Goal: Browse casually: Explore the website without a specific task or goal

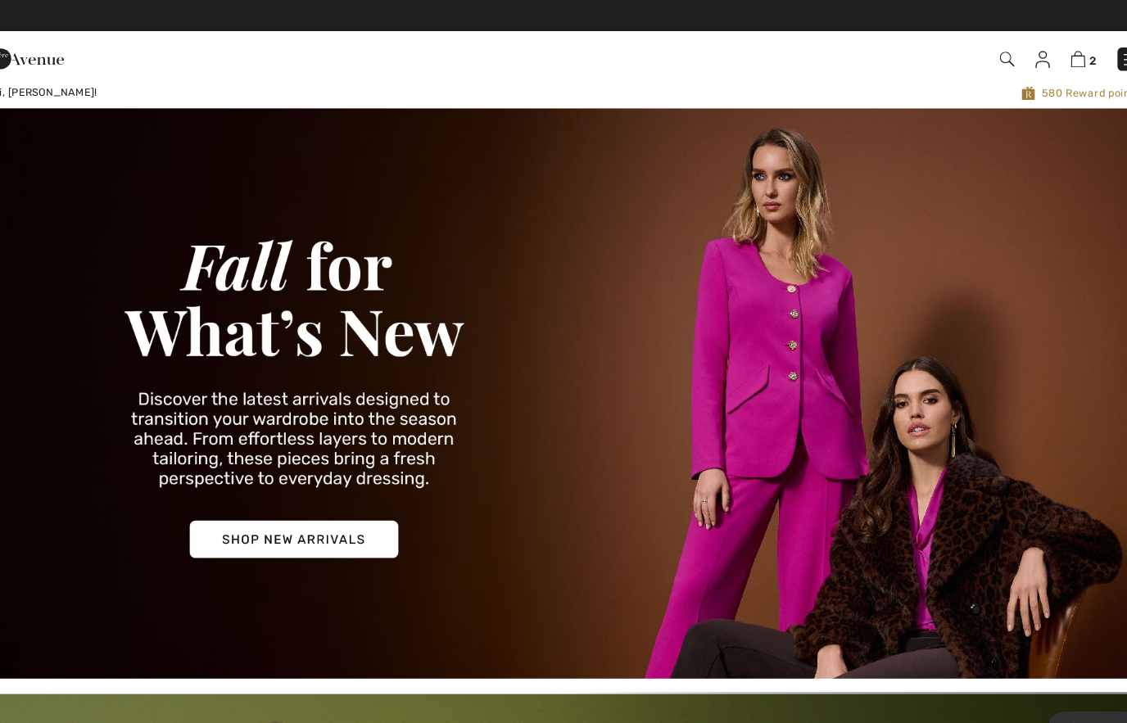
click at [1042, 57] on img at bounding box center [1049, 56] width 14 height 16
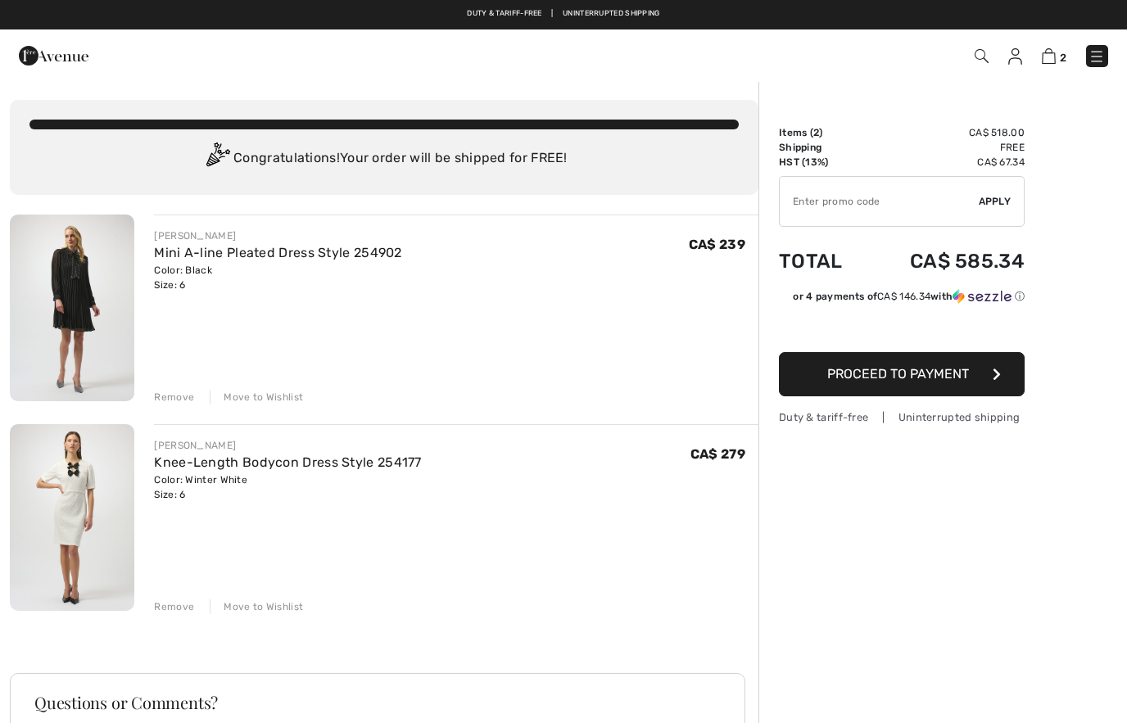
click at [269, 615] on div "JOSEPH RIBKOFF Mini A-line Pleated Dress Style 254902 Color: Black Size: 6 Fina…" at bounding box center [384, 580] width 749 height 731
click at [274, 610] on div "Move to Wishlist" at bounding box center [256, 607] width 93 height 15
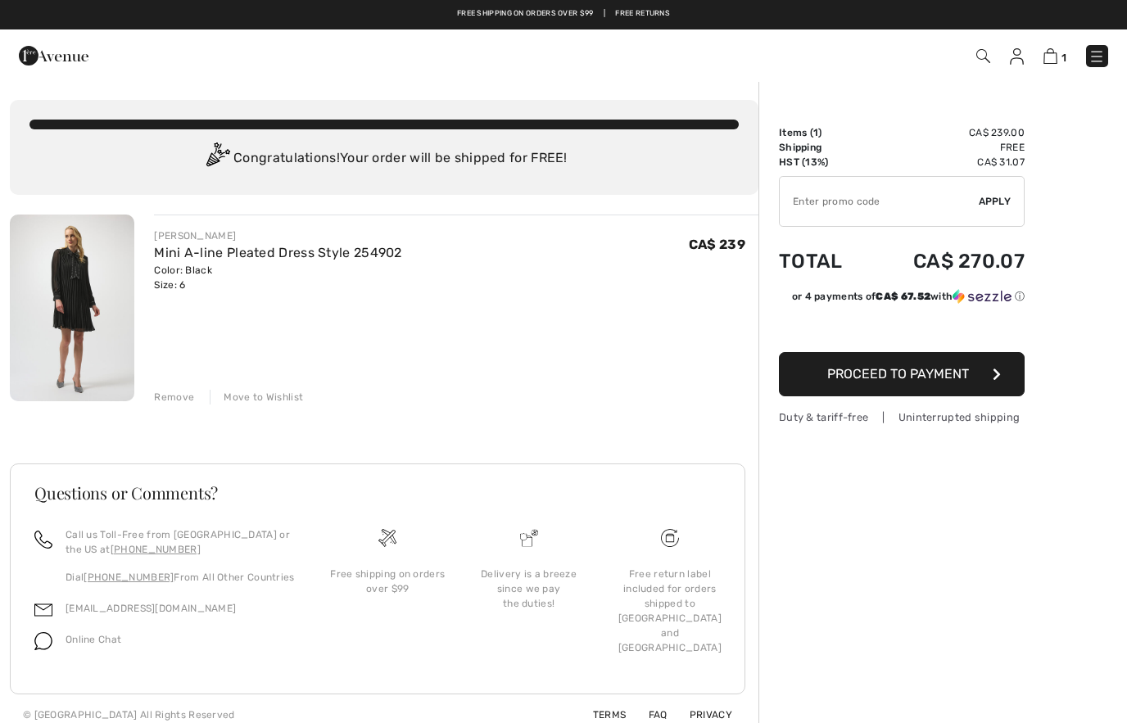
click at [81, 328] on img at bounding box center [72, 308] width 124 height 187
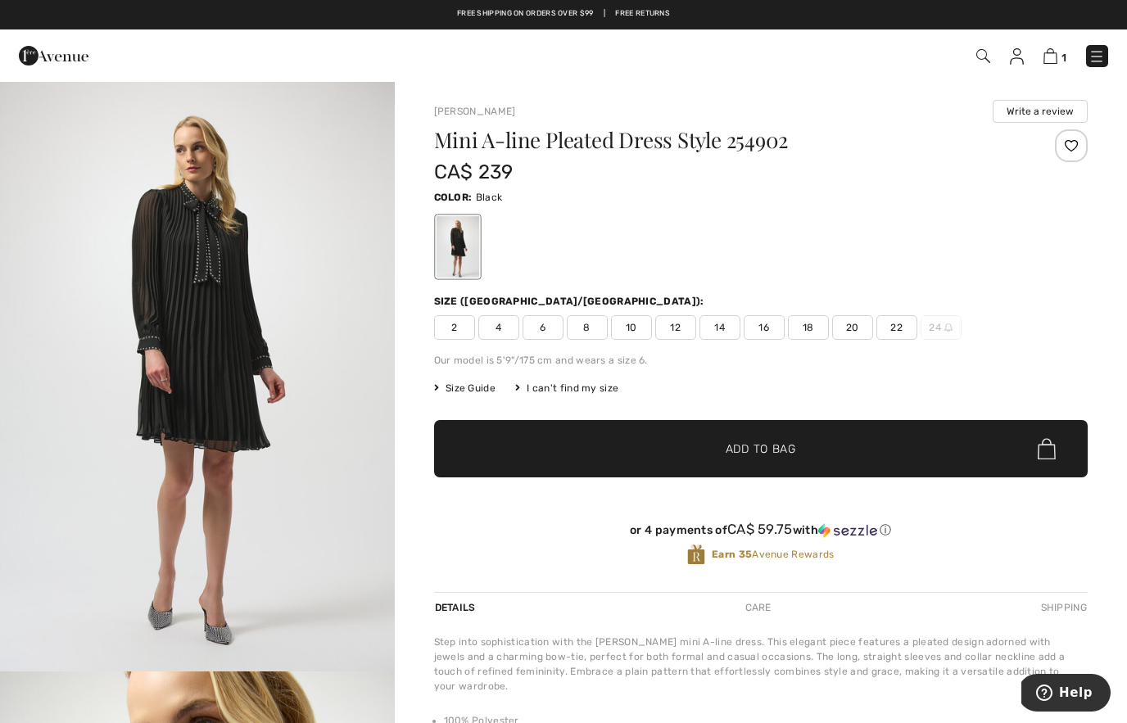
click at [1106, 554] on div "Joseph Ribkoff Write a review Mini A-line Pleated Dress Style 254902 CA$ 239 Co…" at bounding box center [761, 538] width 732 height 916
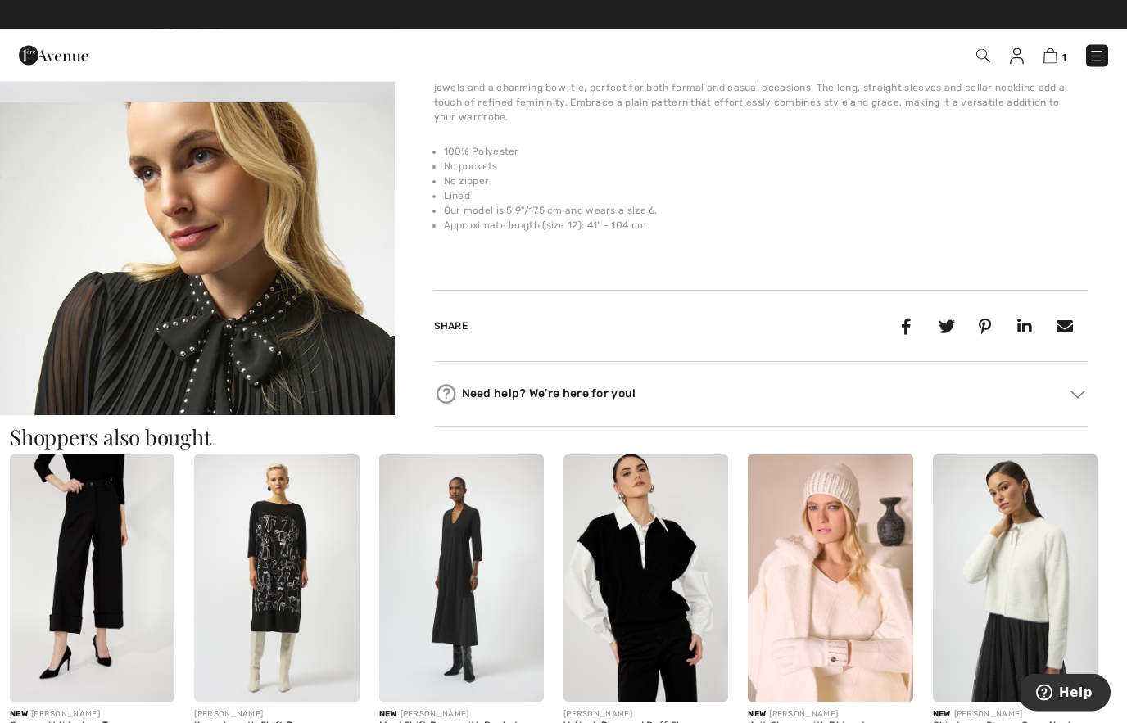
scroll to position [569, 0]
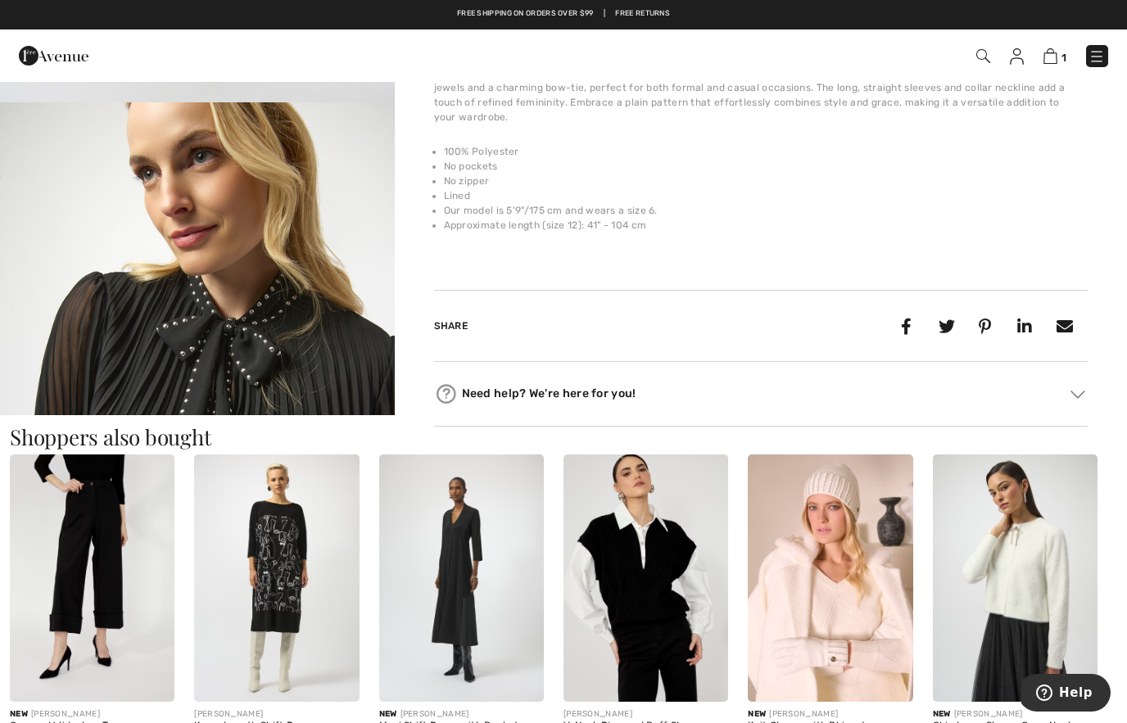
click at [447, 608] on img at bounding box center [461, 578] width 165 height 247
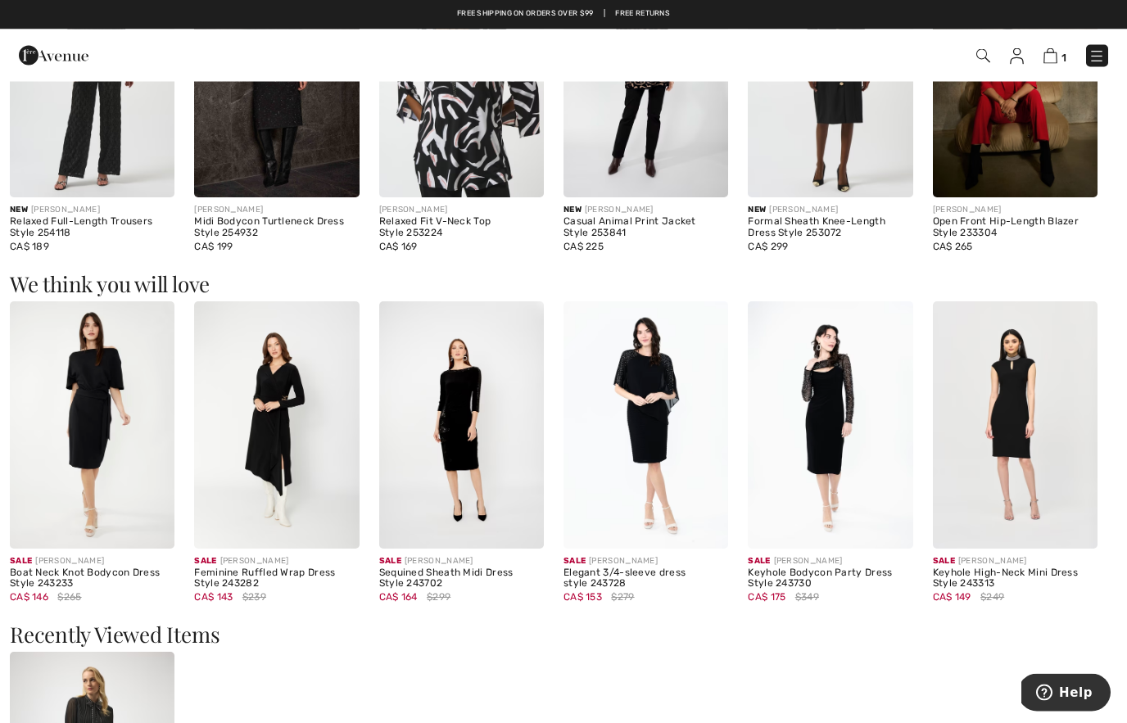
scroll to position [1082, 0]
click at [1025, 456] on img at bounding box center [1015, 424] width 165 height 247
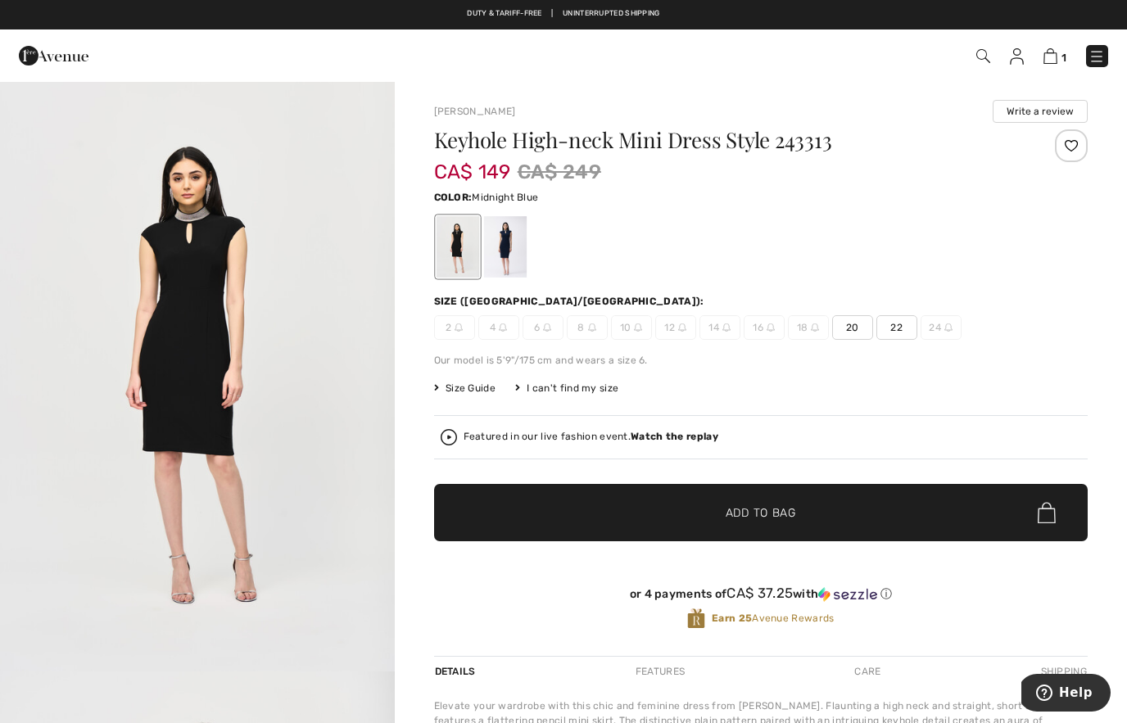
click at [514, 261] on div at bounding box center [504, 246] width 43 height 61
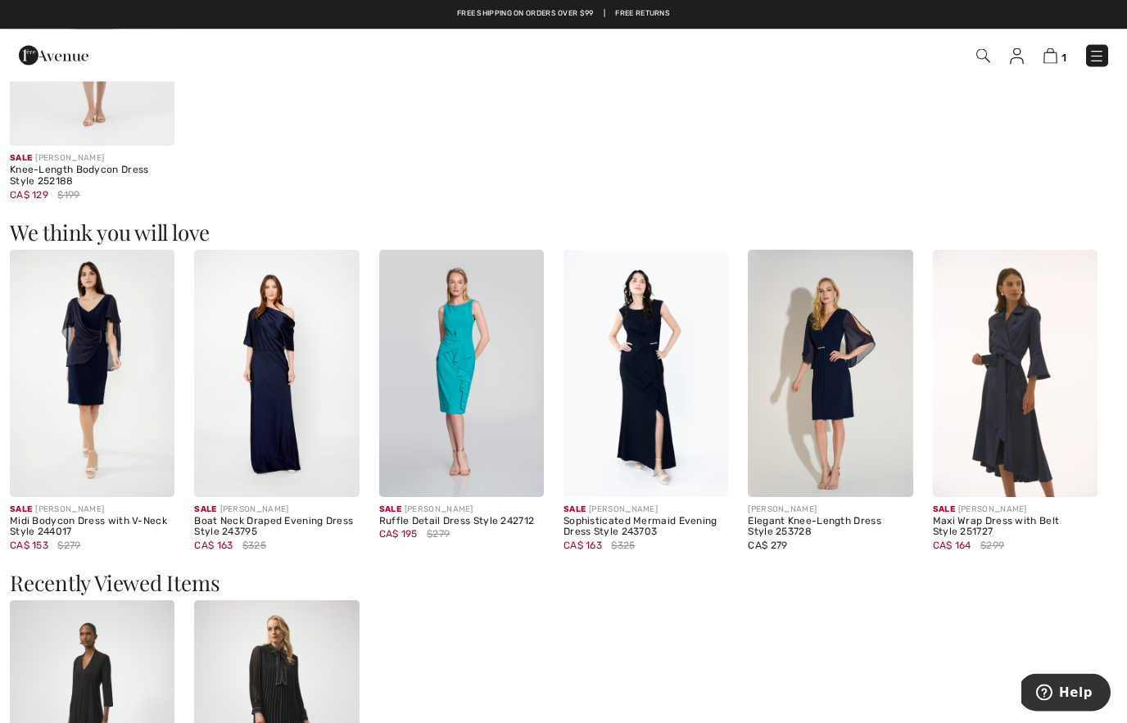
scroll to position [1183, 0]
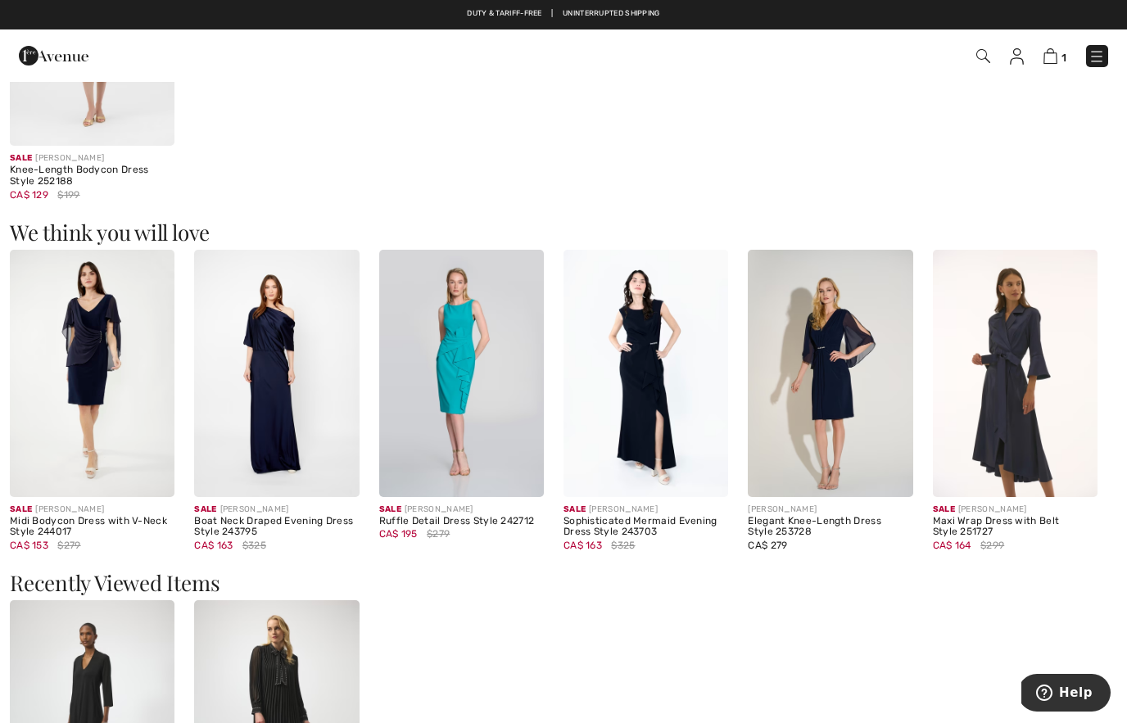
click at [1042, 419] on img at bounding box center [1015, 373] width 165 height 247
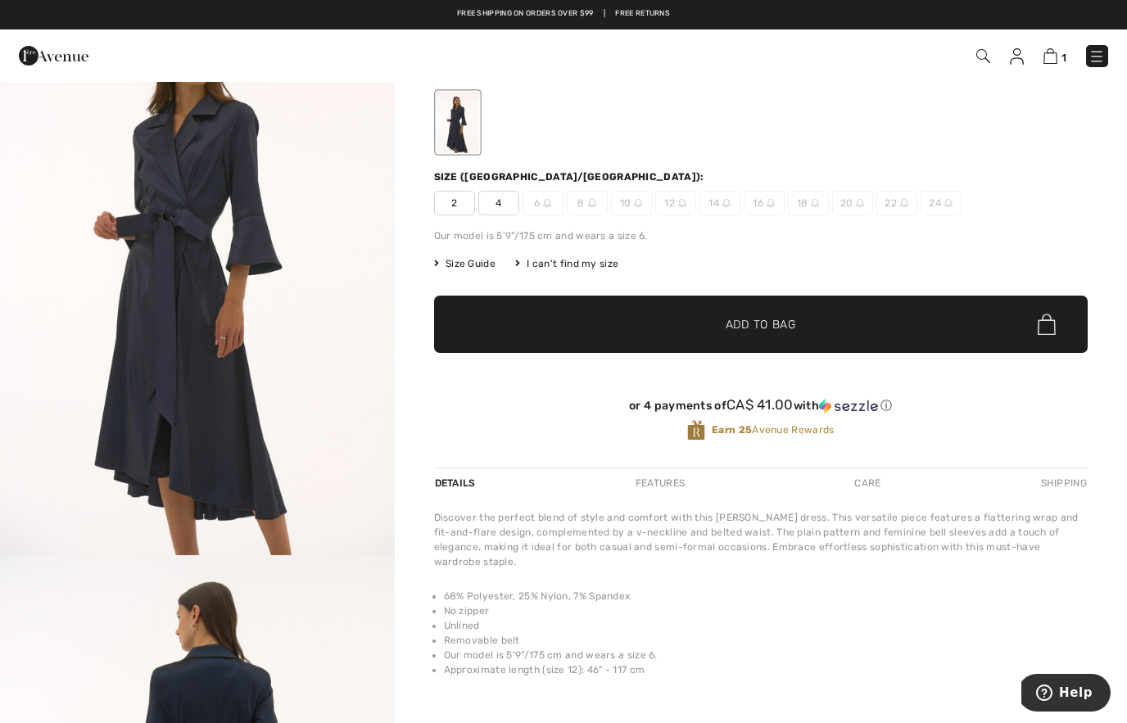
scroll to position [34, 0]
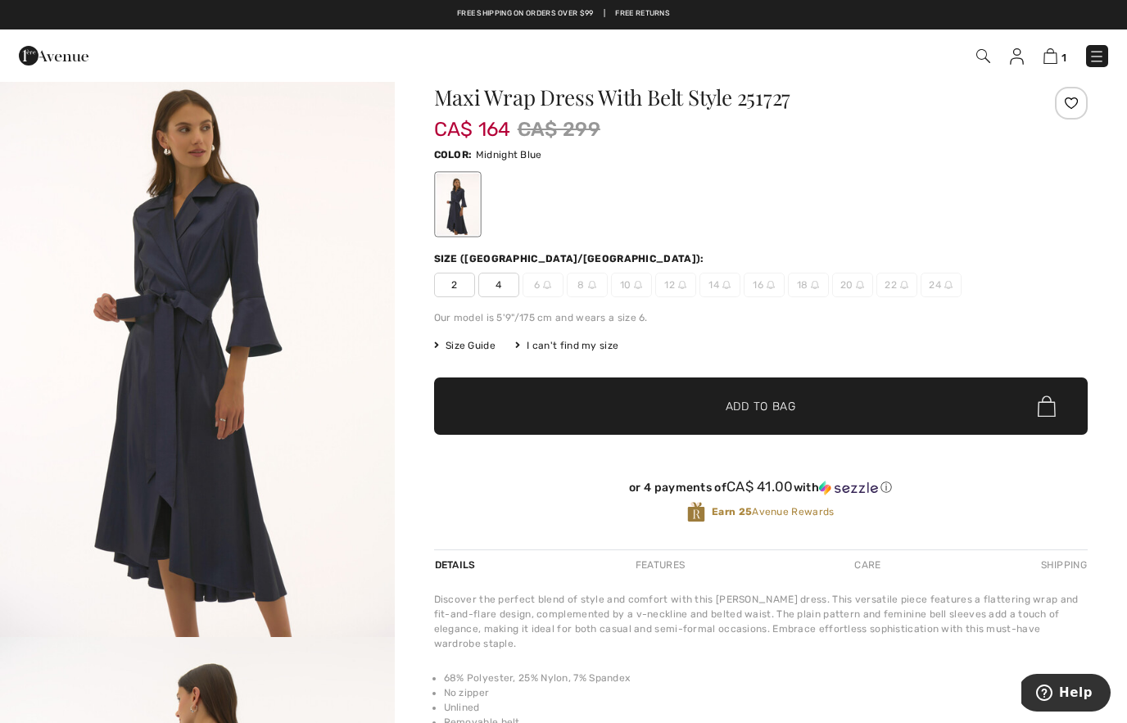
click at [296, 437] on img "1 / 4" at bounding box center [197, 341] width 395 height 591
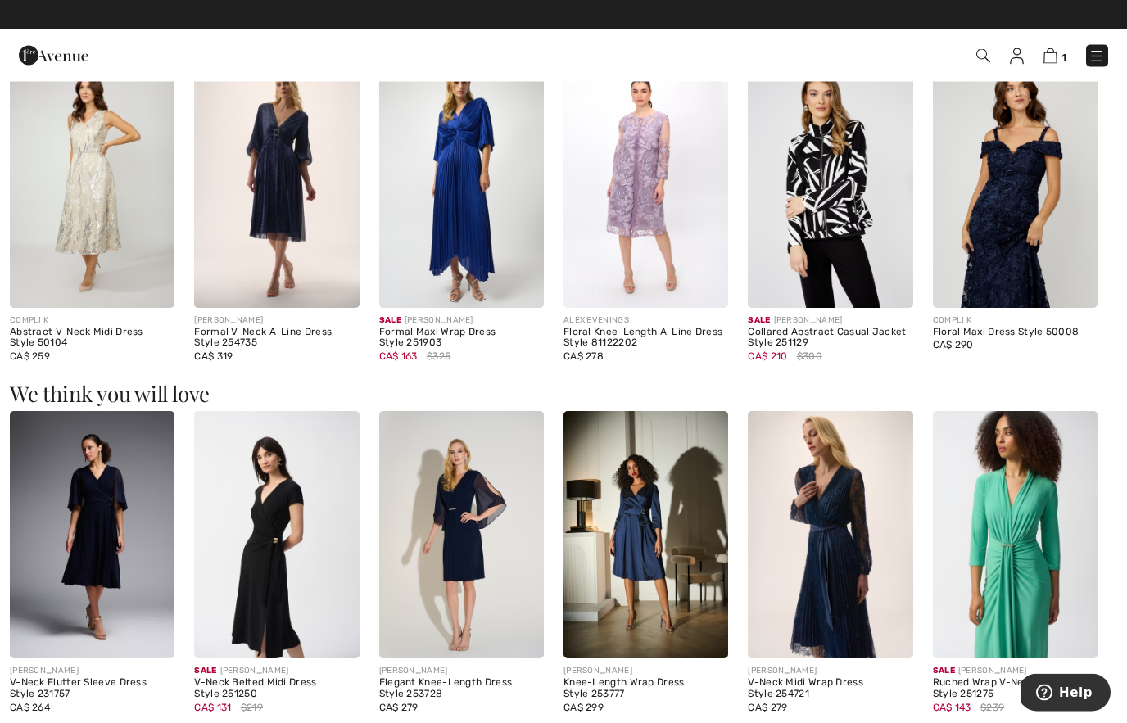
scroll to position [955, 0]
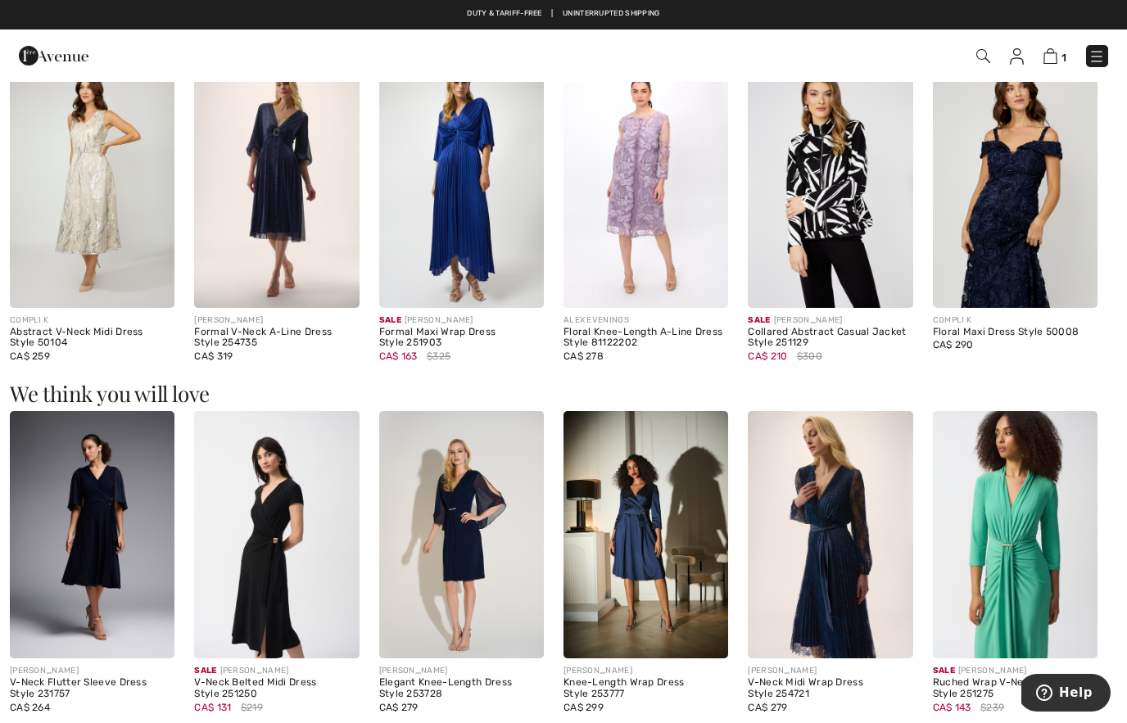
click at [303, 248] on img at bounding box center [276, 184] width 165 height 247
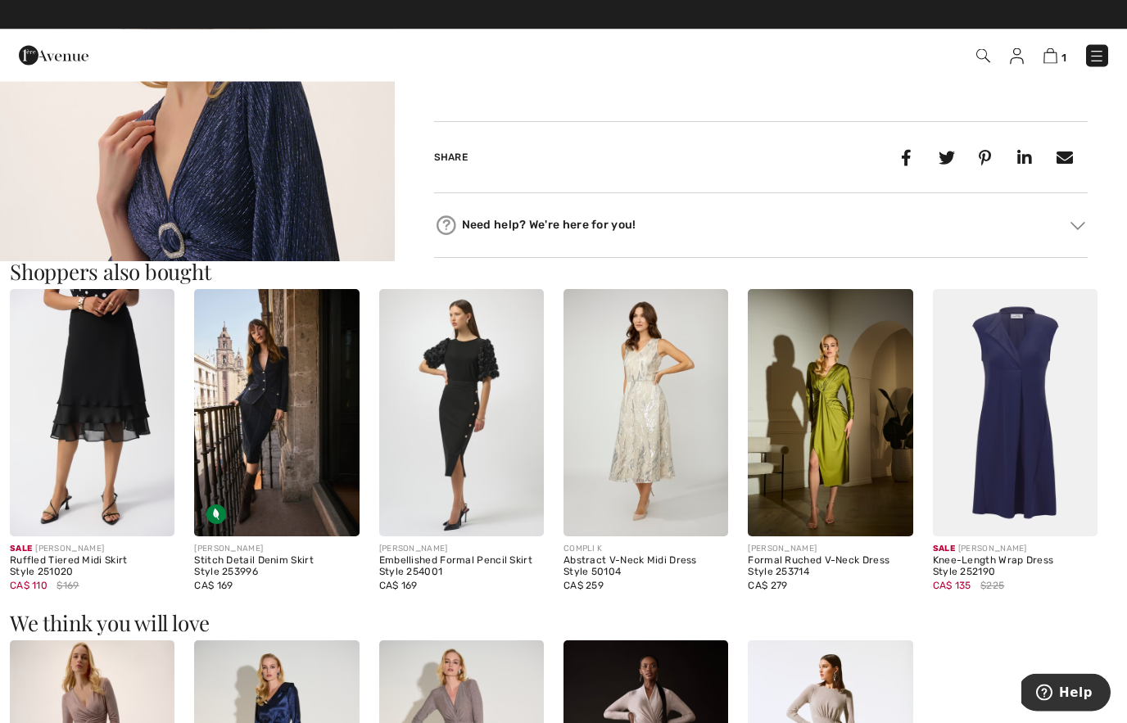
scroll to position [807, 0]
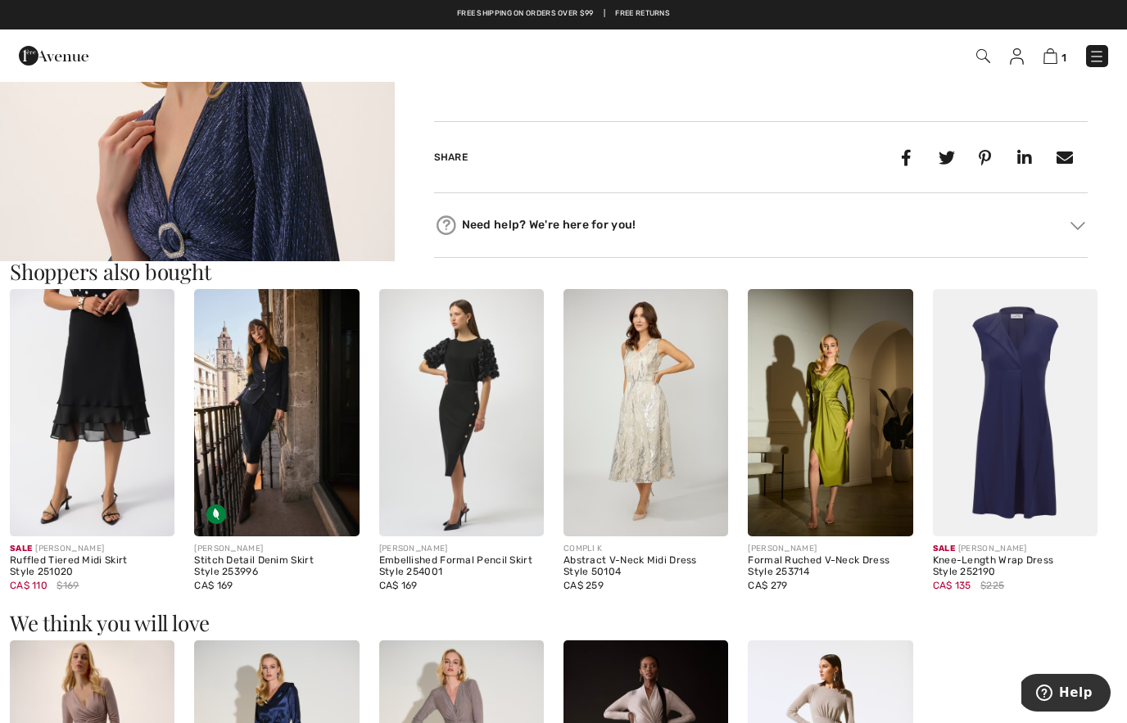
click at [783, 510] on img at bounding box center [830, 412] width 165 height 247
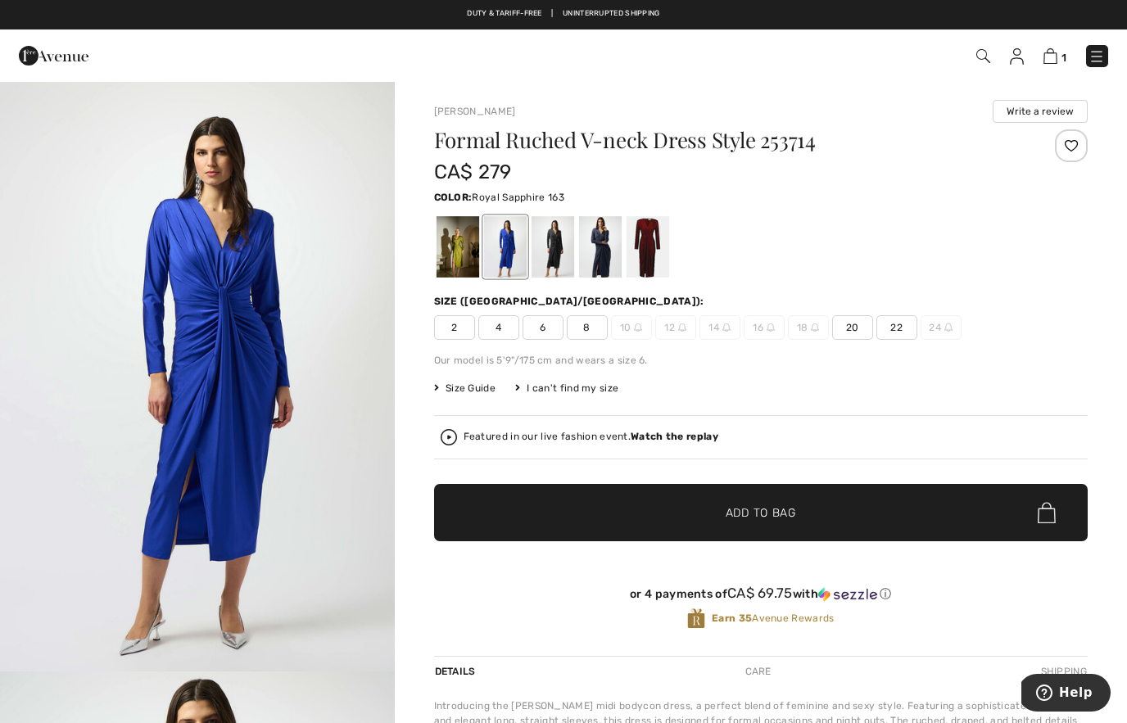
click at [600, 259] on div at bounding box center [599, 246] width 43 height 61
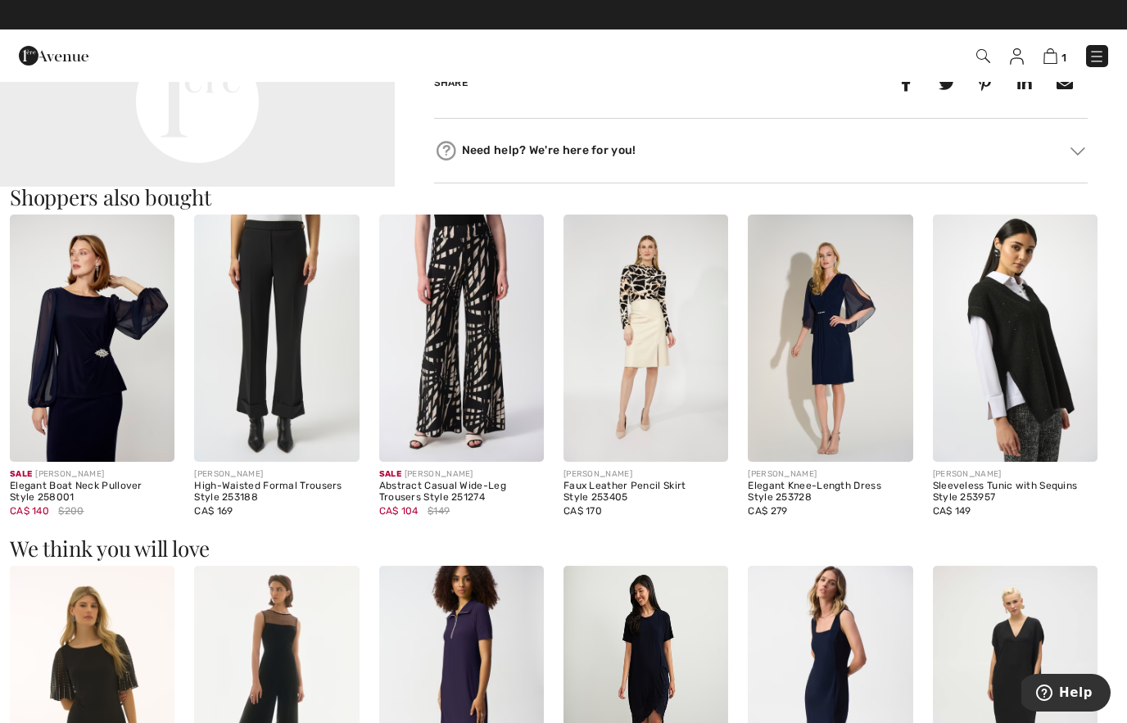
scroll to position [1037, 0]
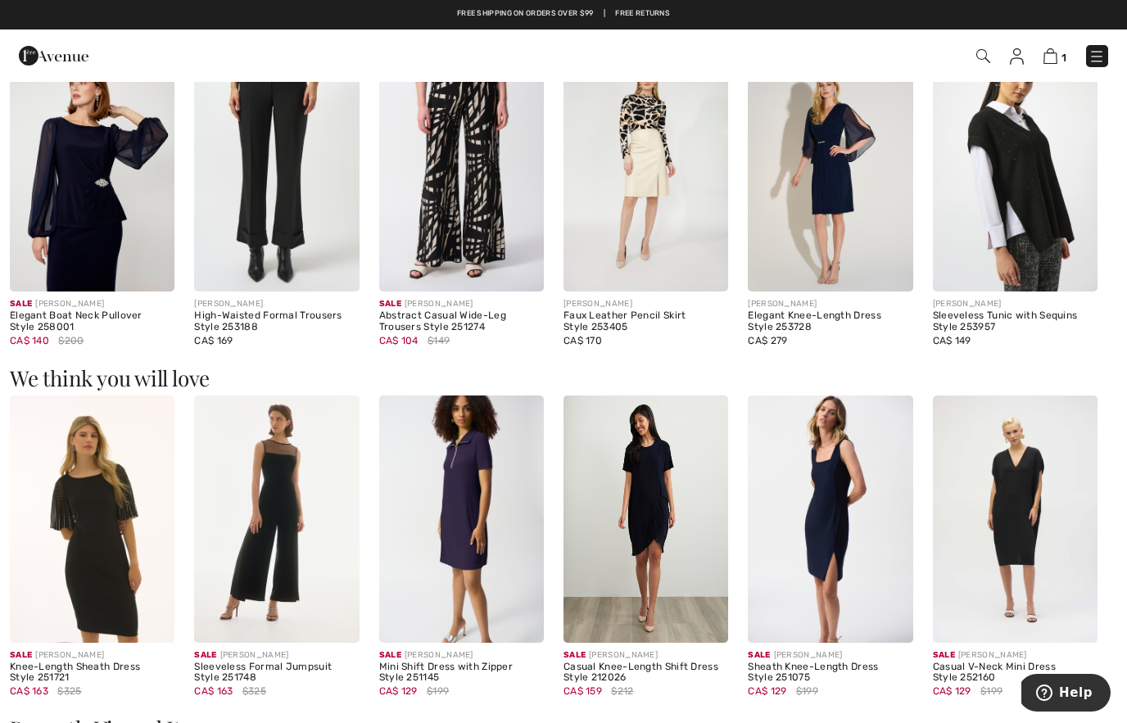
click at [113, 581] on img at bounding box center [92, 519] width 165 height 247
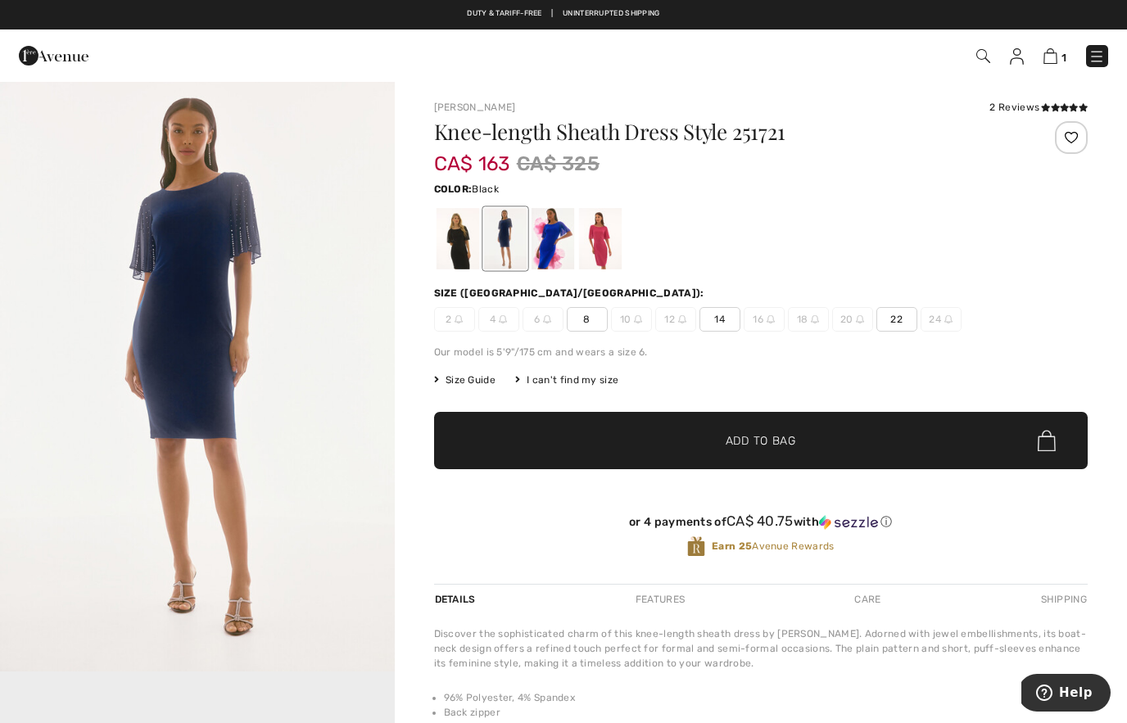
click at [470, 253] on div at bounding box center [457, 238] width 43 height 61
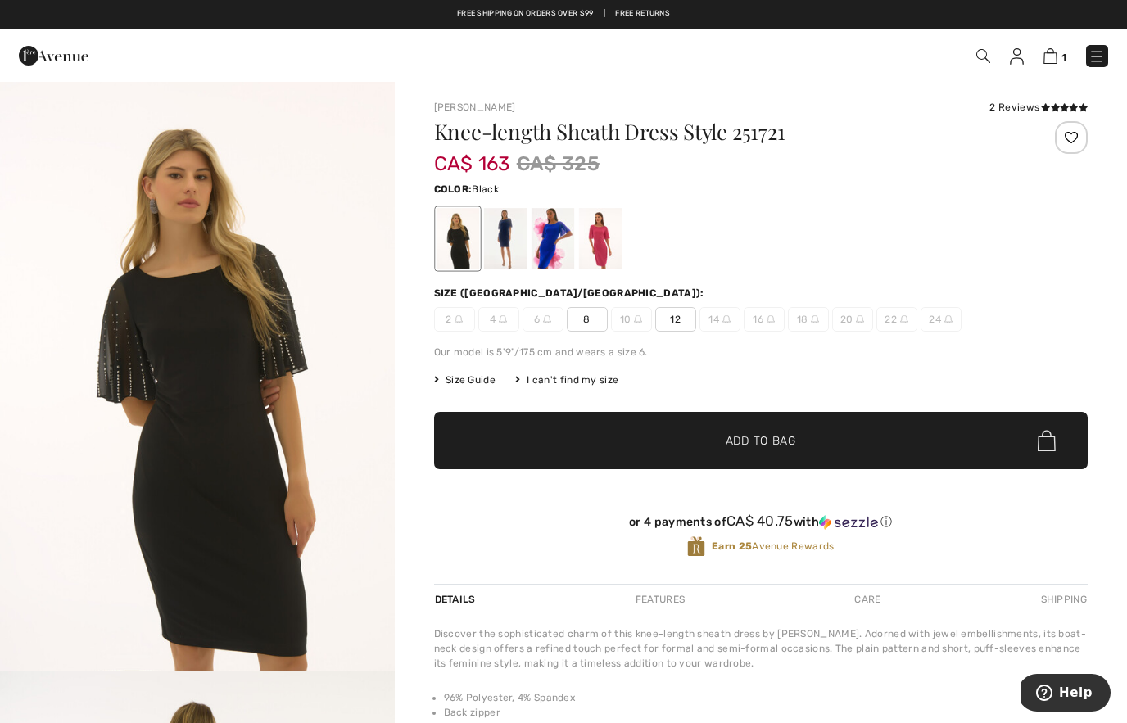
click at [556, 260] on div at bounding box center [552, 238] width 43 height 61
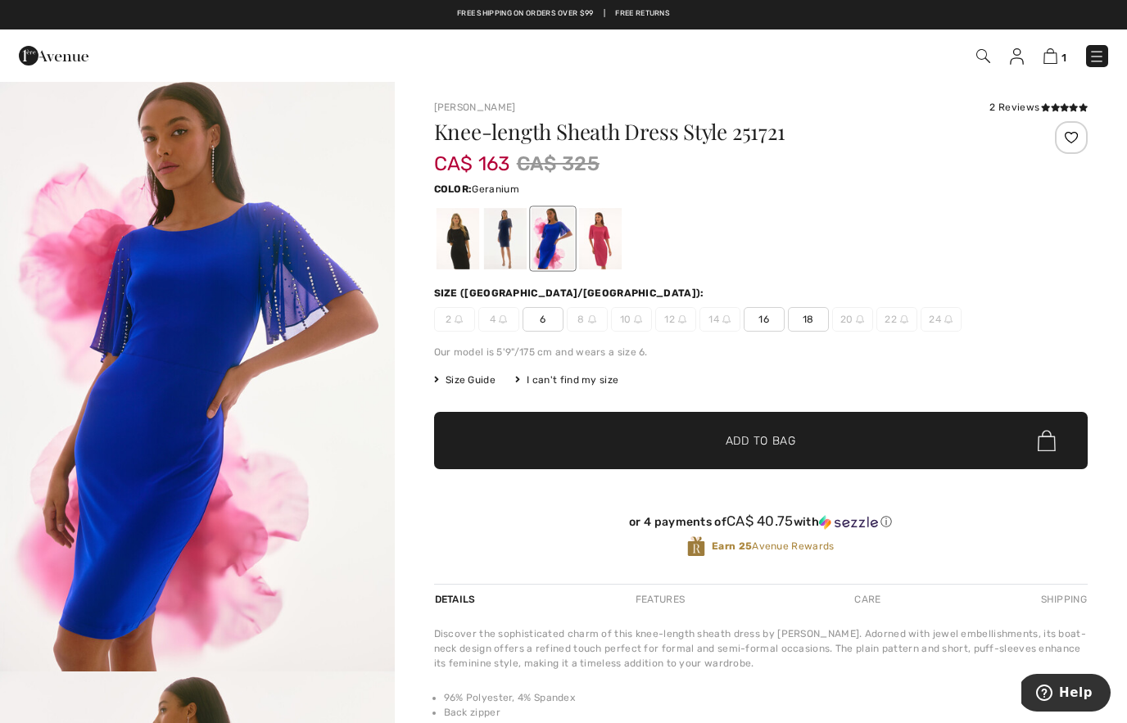
click at [609, 256] on div at bounding box center [599, 238] width 43 height 61
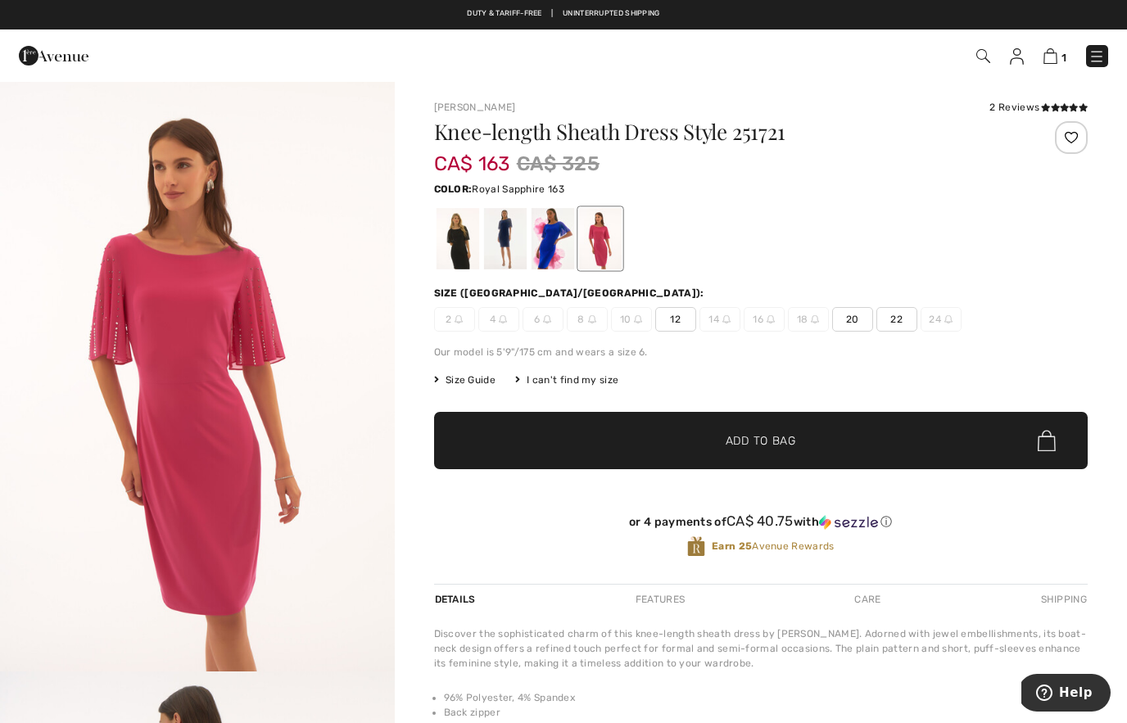
click at [551, 253] on div at bounding box center [552, 238] width 43 height 61
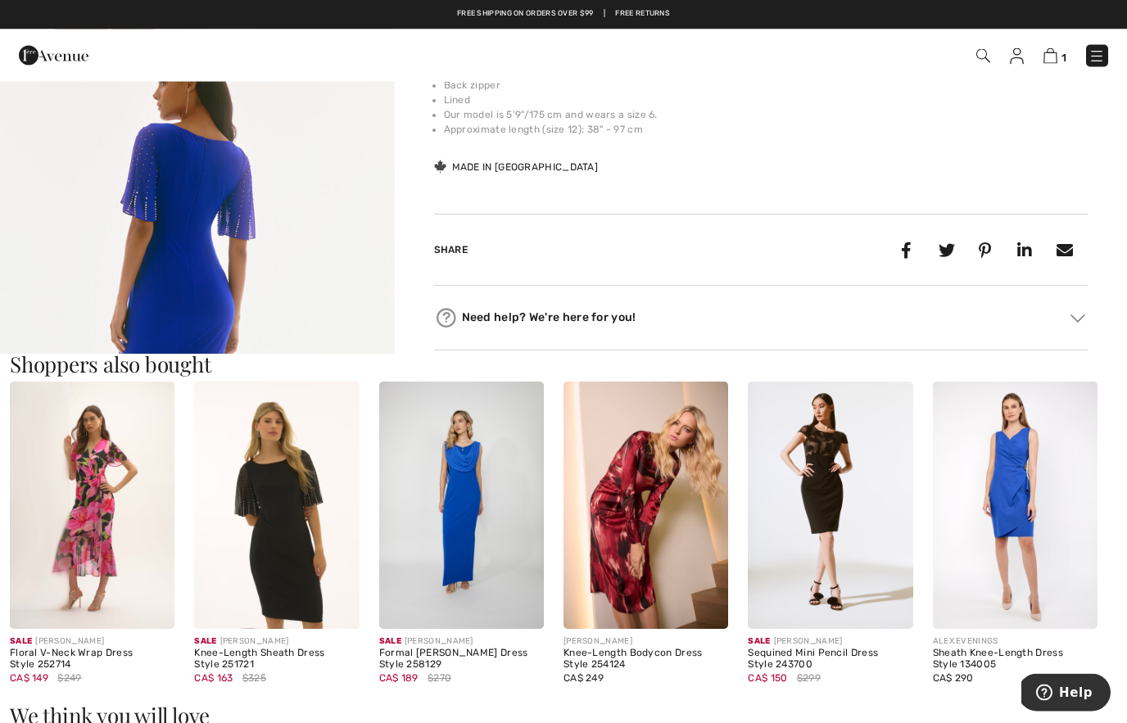
scroll to position [627, 0]
click at [826, 527] on img at bounding box center [830, 505] width 165 height 247
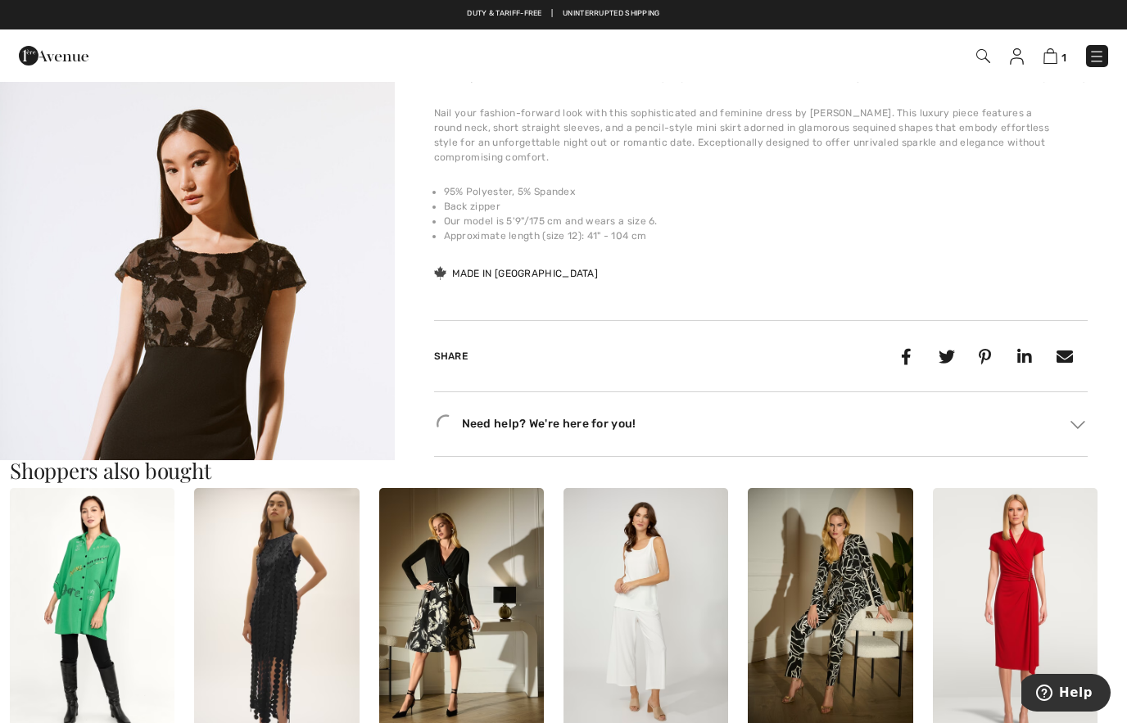
scroll to position [627, 0]
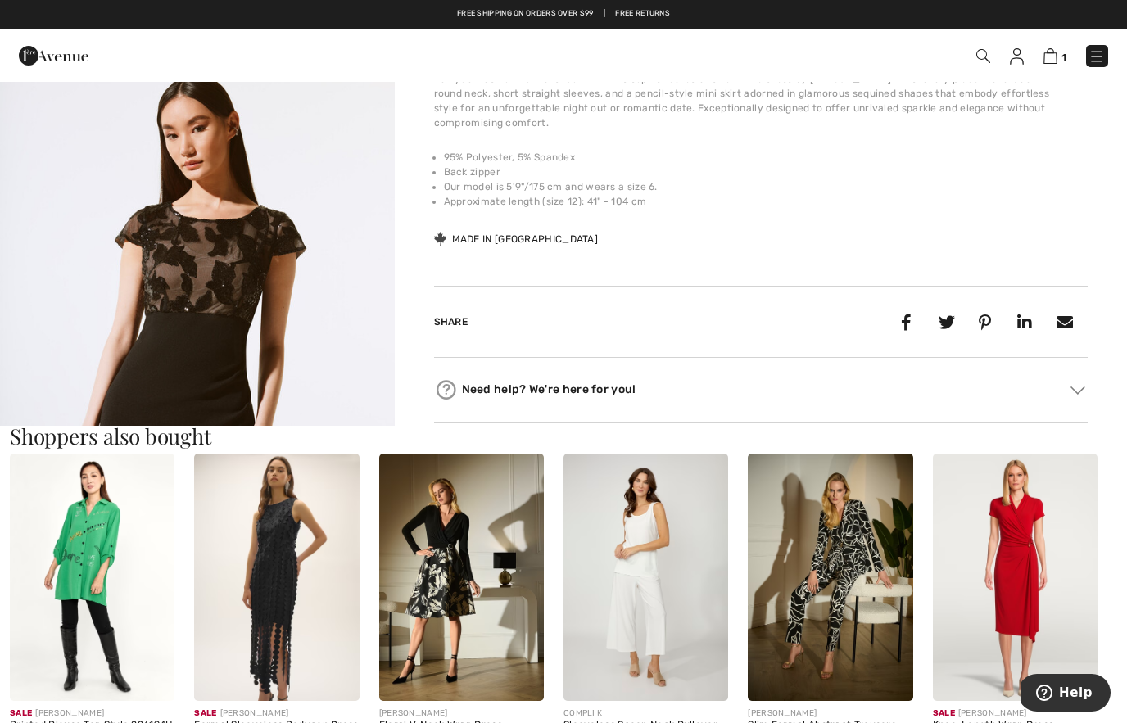
click at [466, 621] on img at bounding box center [461, 577] width 165 height 247
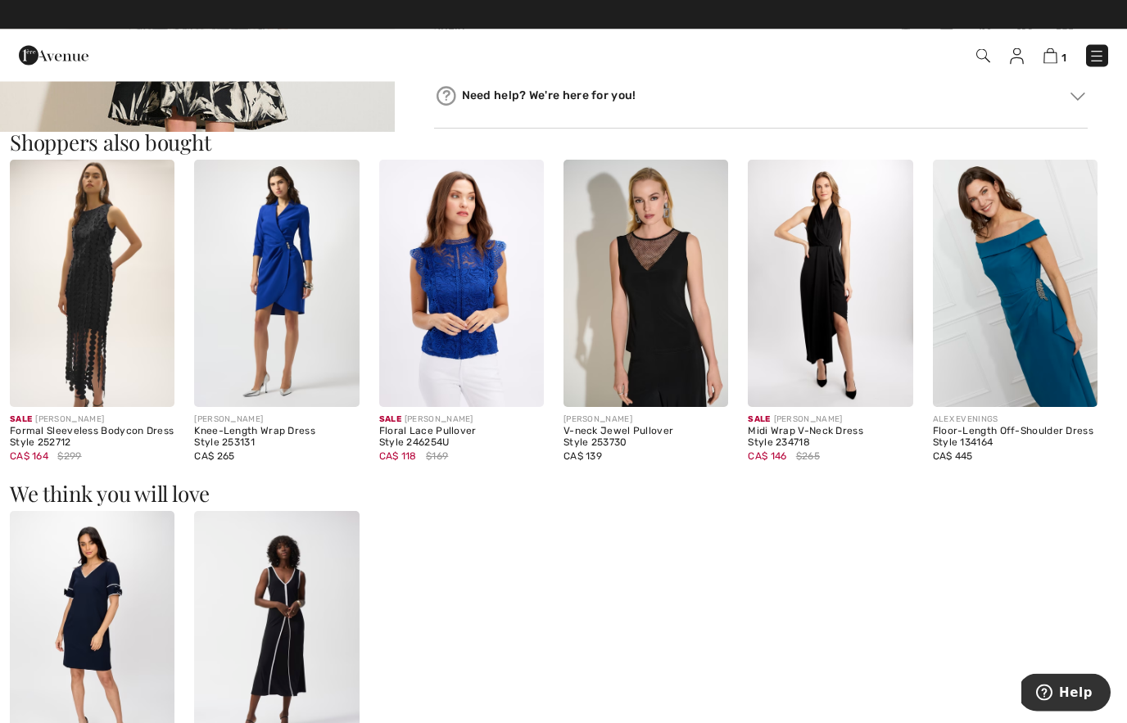
scroll to position [936, 0]
click at [113, 709] on img at bounding box center [92, 634] width 165 height 247
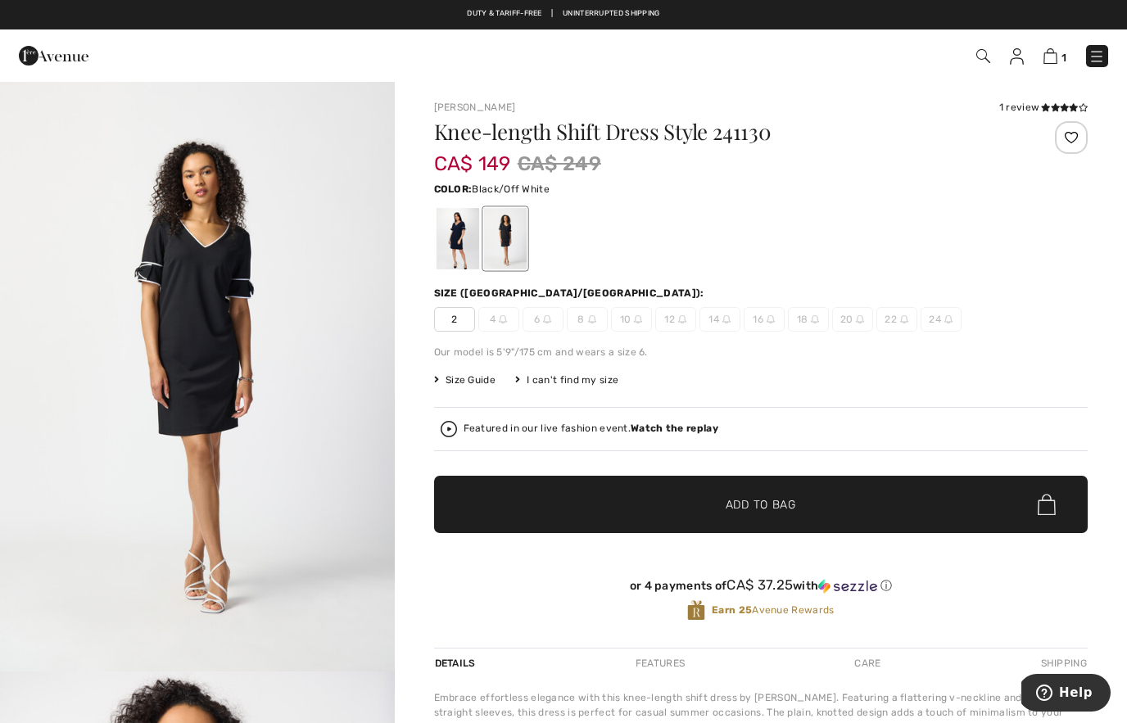
click at [457, 261] on div at bounding box center [457, 238] width 43 height 61
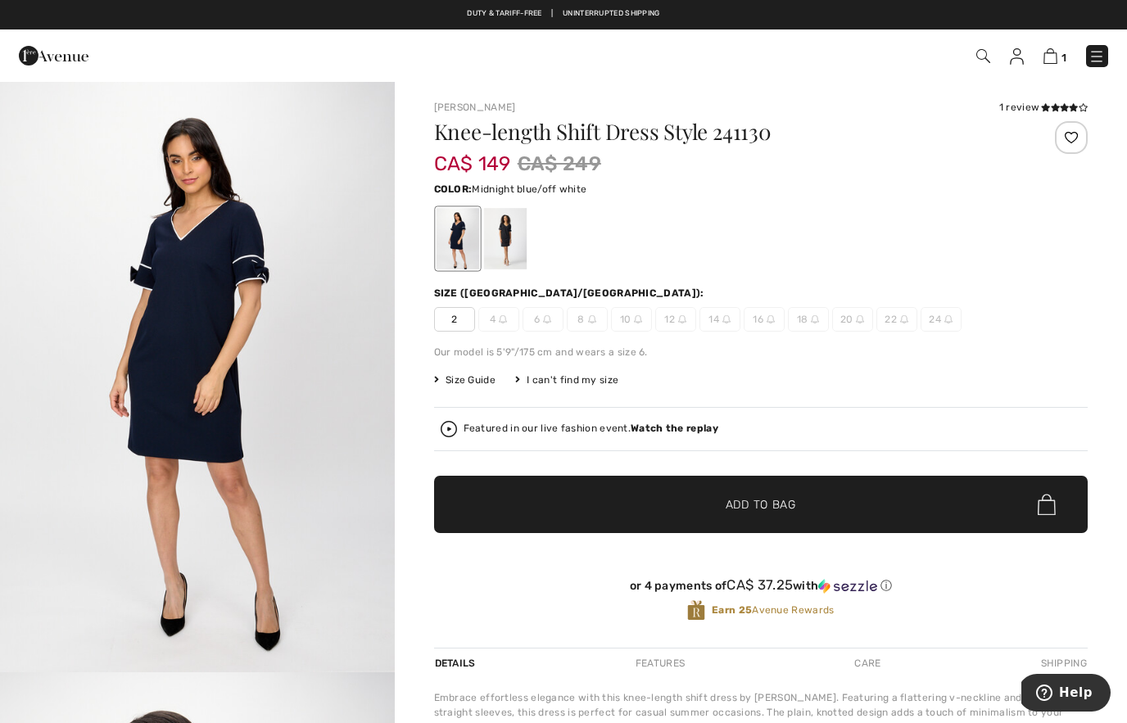
click at [527, 273] on div "Knee-length Shift Dress Style 241130 CA$ 149 CA$ 249 Color: Midnight blue/off w…" at bounding box center [761, 384] width 654 height 527
click at [514, 253] on div at bounding box center [504, 238] width 43 height 61
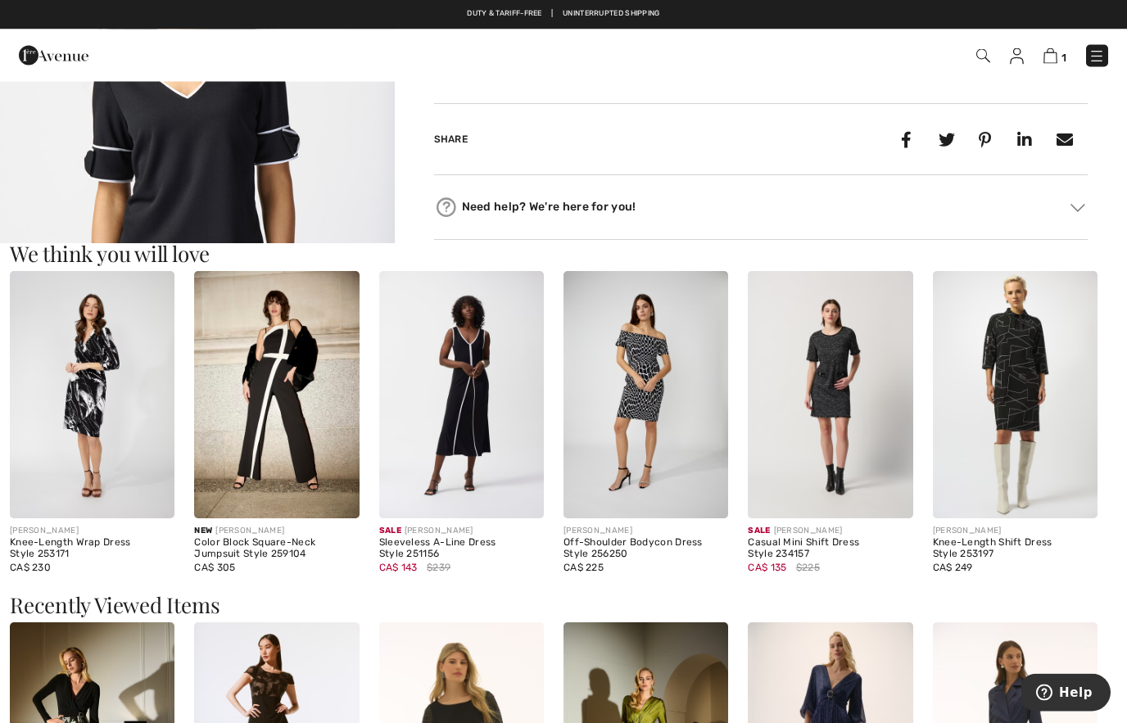
scroll to position [787, 0]
click at [643, 470] on img at bounding box center [645, 394] width 165 height 247
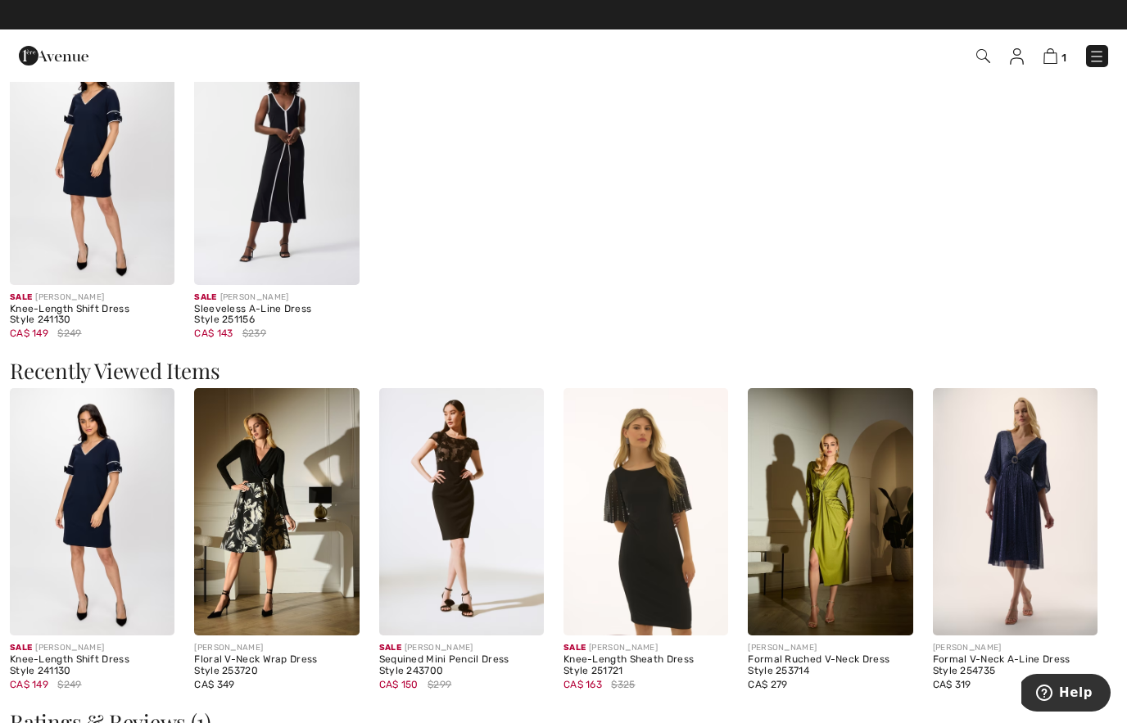
scroll to position [1307, 0]
click at [481, 576] on img at bounding box center [461, 512] width 165 height 247
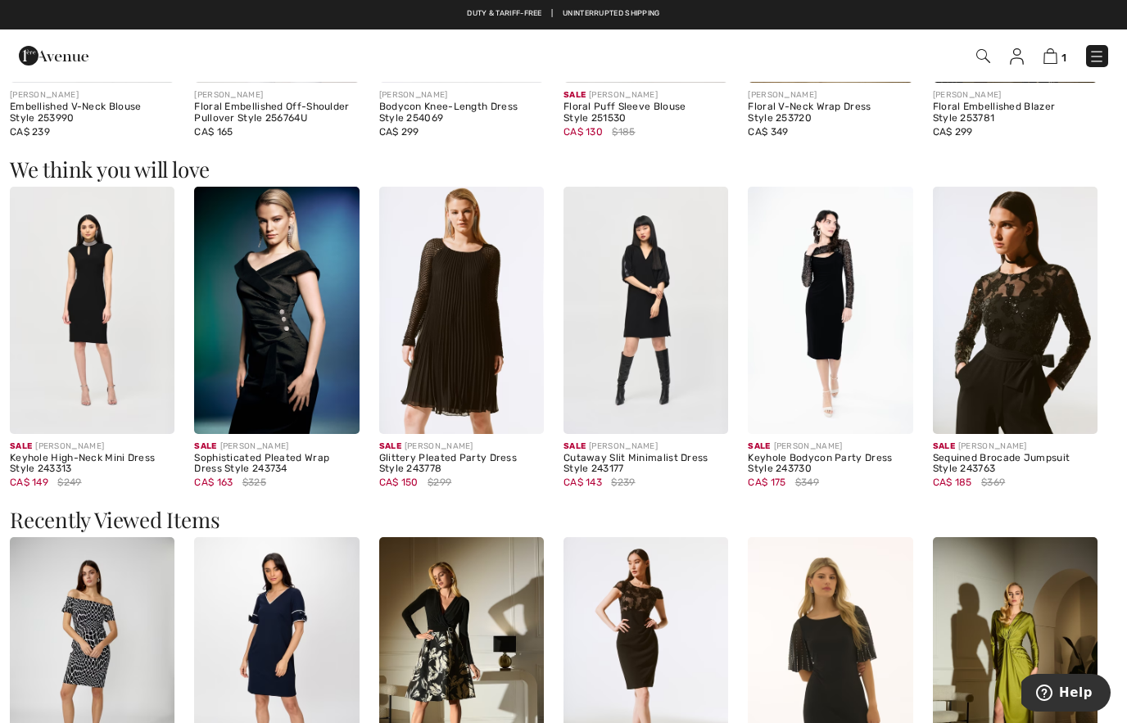
scroll to position [1249, 0]
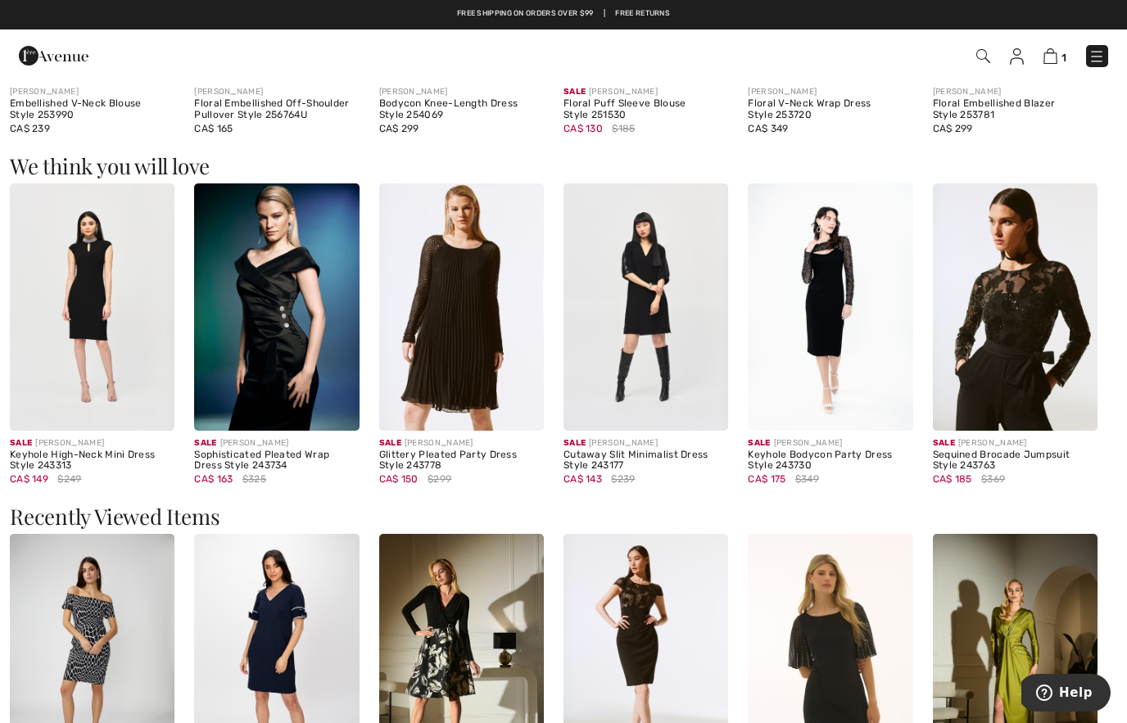
click at [1043, 364] on img at bounding box center [1015, 306] width 165 height 247
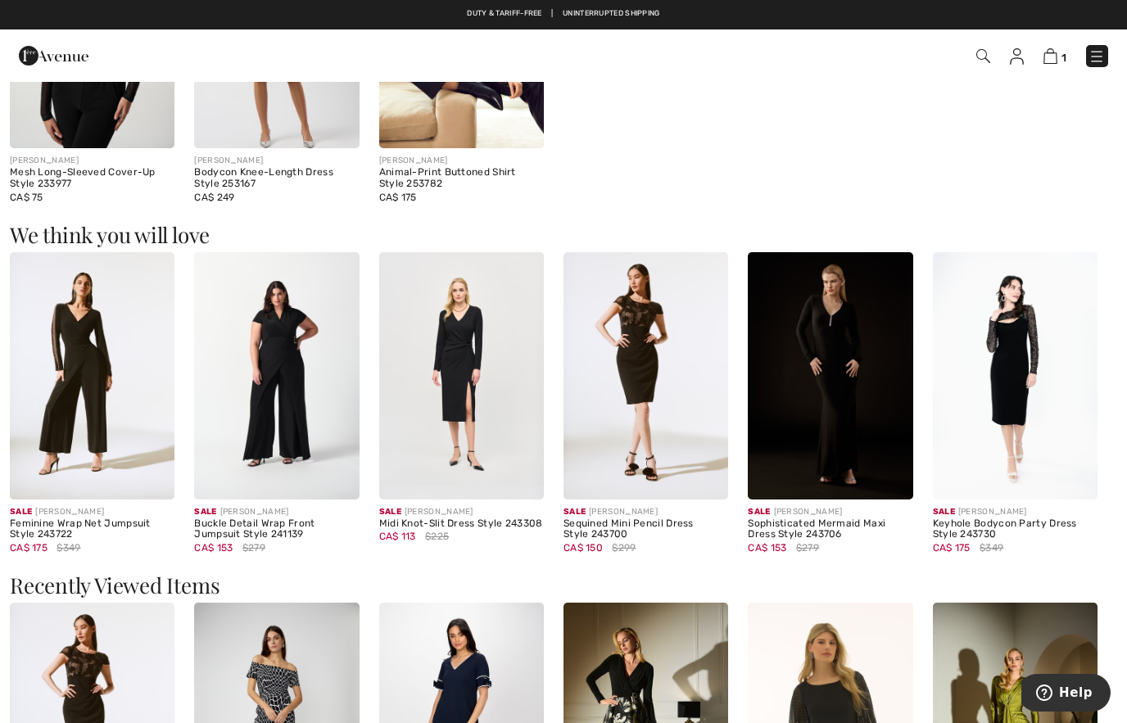
scroll to position [1160, 0]
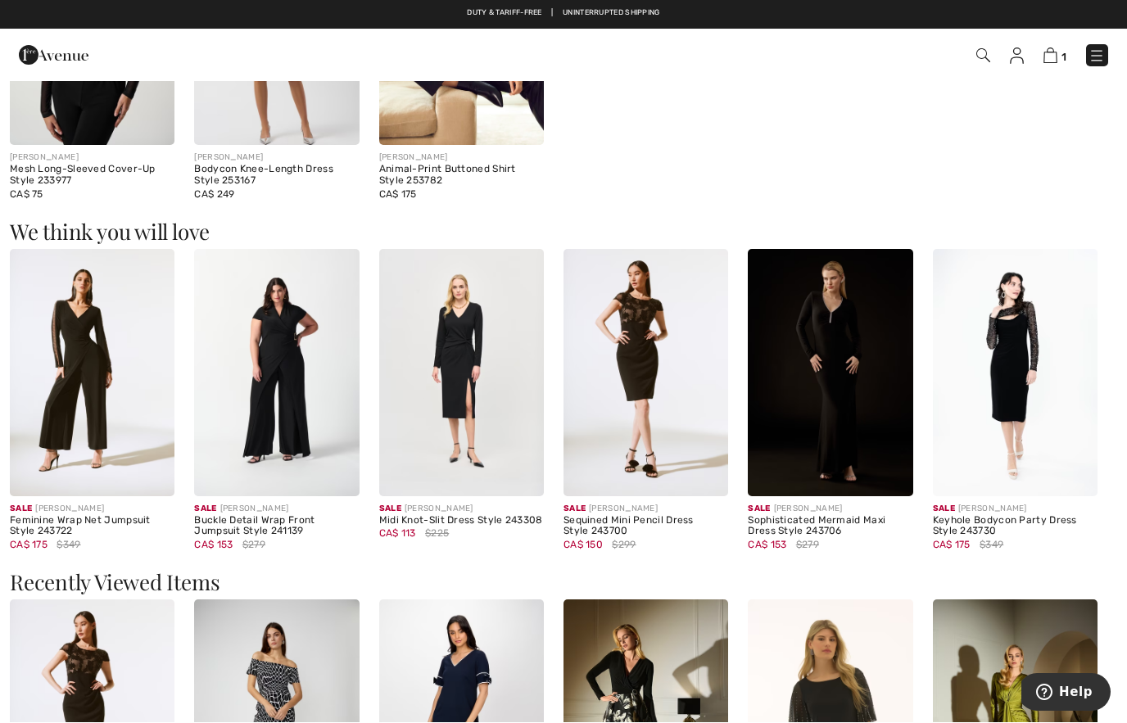
click at [837, 420] on img at bounding box center [830, 373] width 165 height 247
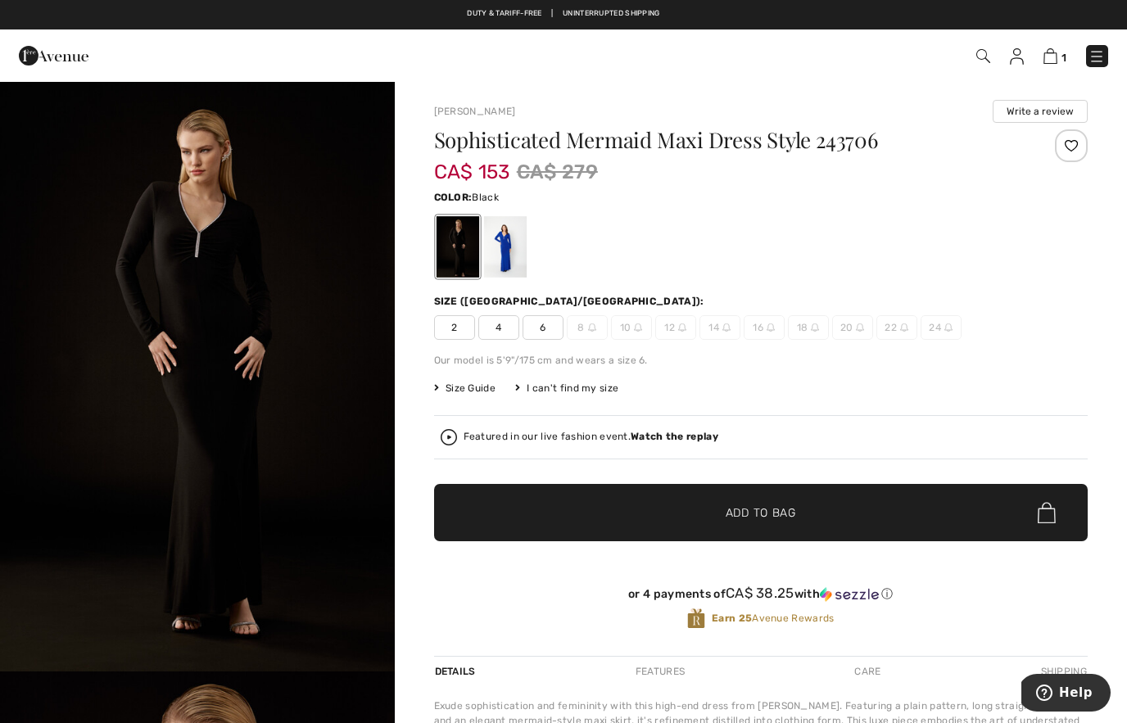
click at [519, 264] on div at bounding box center [504, 246] width 43 height 61
